Goal: Task Accomplishment & Management: Manage account settings

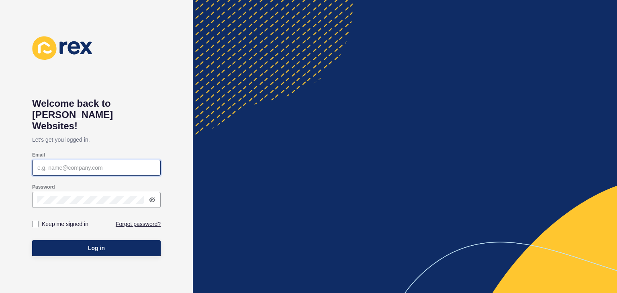
click at [110, 164] on input "Email" at bounding box center [96, 168] width 118 height 8
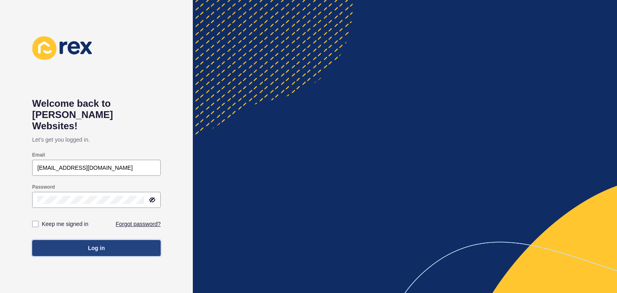
click at [81, 240] on button "Log in" at bounding box center [96, 248] width 129 height 16
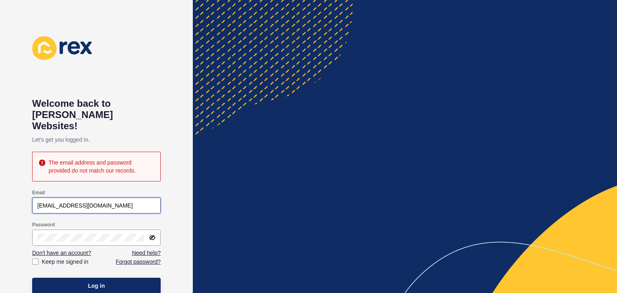
click at [77, 202] on input "[EMAIL_ADDRESS][DOMAIN_NAME]" at bounding box center [96, 206] width 118 height 8
type input "[EMAIL_ADDRESS][DOMAIN_NAME]"
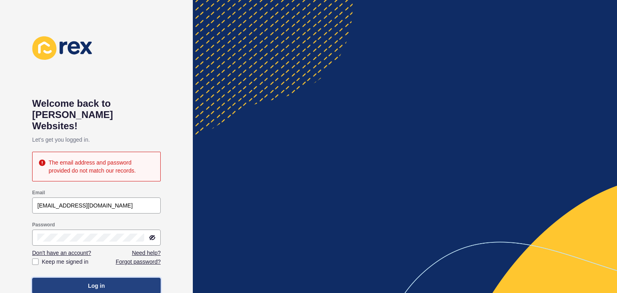
click at [84, 278] on button "Log in" at bounding box center [96, 286] width 129 height 16
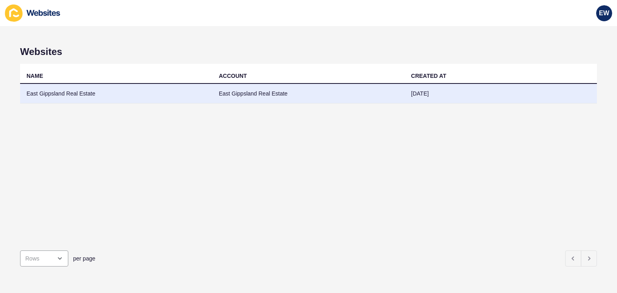
click at [258, 96] on td "East Gippsland Real Estate" at bounding box center [309, 94] width 193 height 20
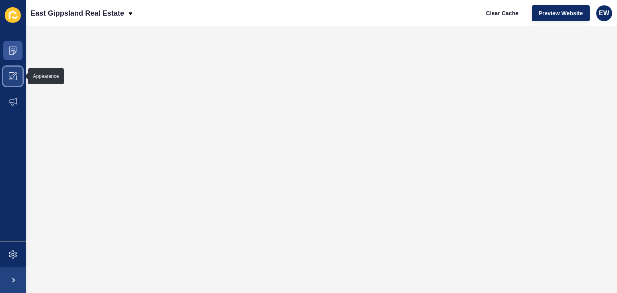
click at [16, 76] on icon at bounding box center [13, 76] width 8 height 8
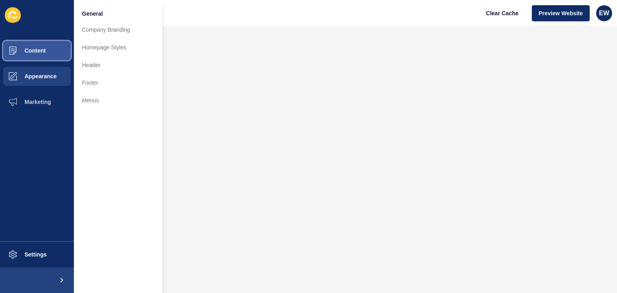
click at [39, 49] on span "Content" at bounding box center [22, 50] width 47 height 6
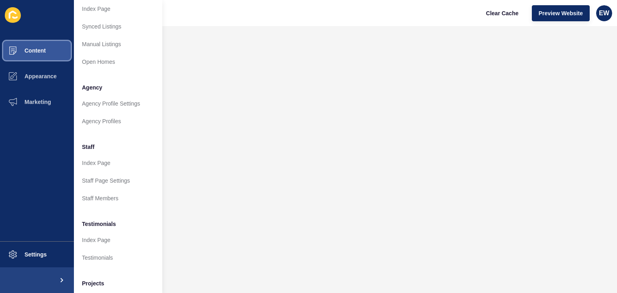
scroll to position [140, 0]
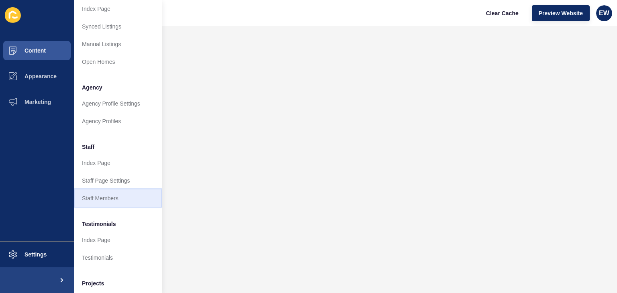
click at [100, 197] on link "Staff Members" at bounding box center [118, 199] width 88 height 18
